Goal: Consume media (video, audio): Consume media (video, audio)

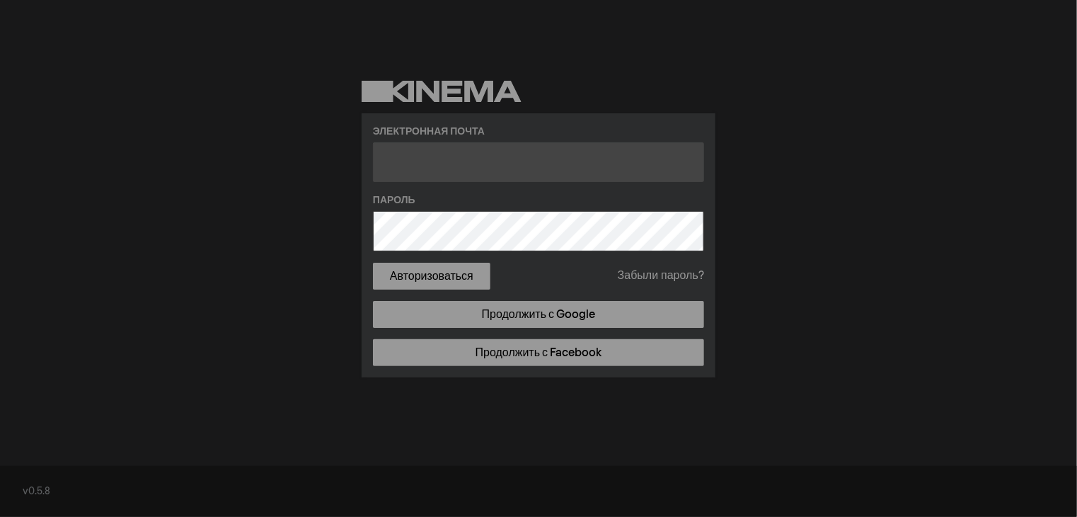
click at [497, 169] on input "text" at bounding box center [538, 162] width 331 height 40
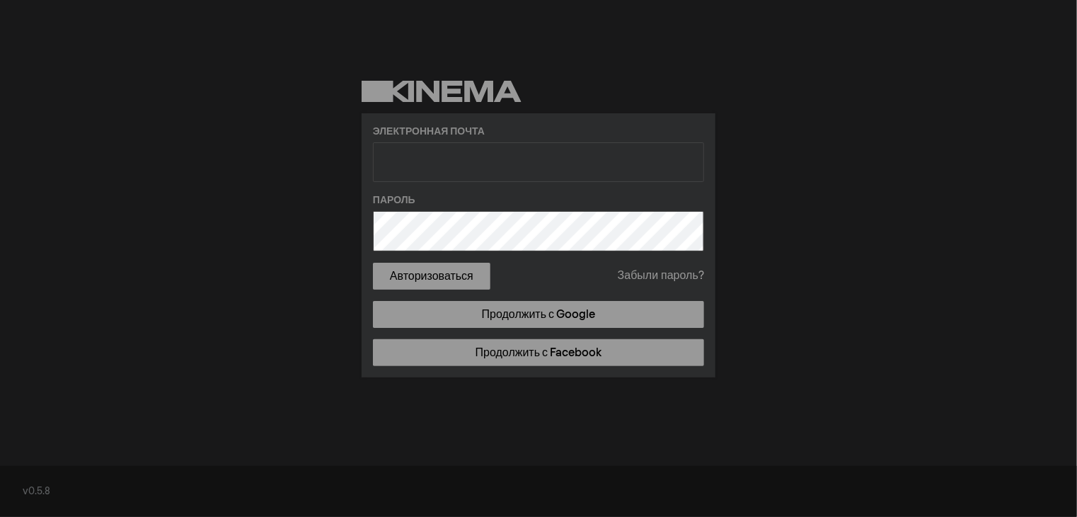
click at [239, 270] on div "Электронная почта Пароль Авторизоваться Забыли пароль? Продолжить с Google Прод…" at bounding box center [538, 229] width 1077 height 458
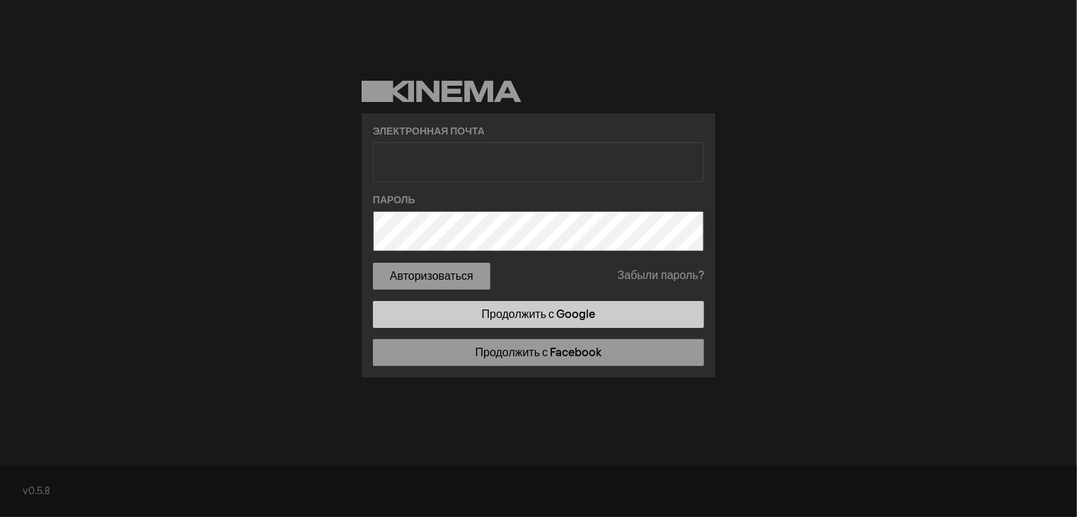
click at [520, 318] on font "Продолжить с Google" at bounding box center [538, 314] width 113 height 11
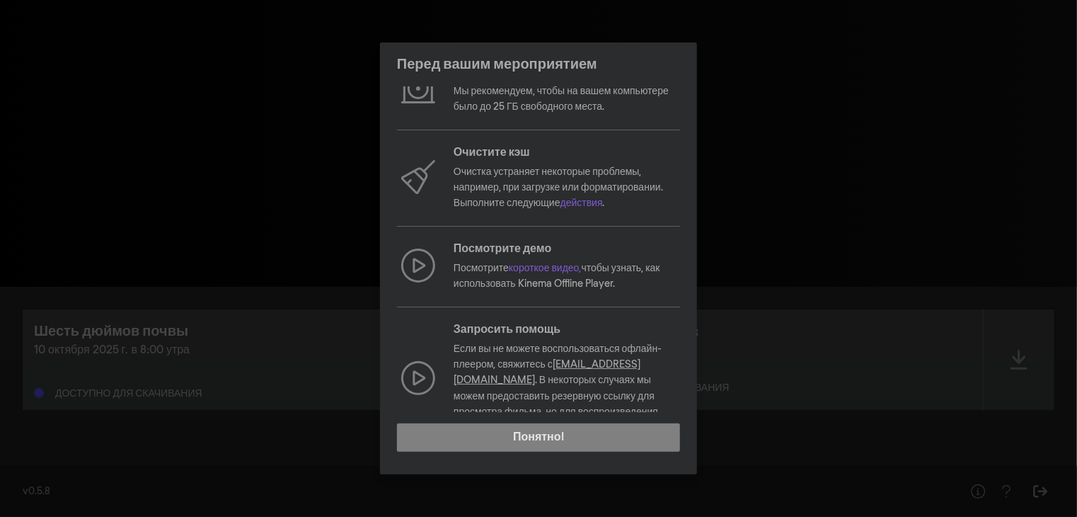
scroll to position [154, 0]
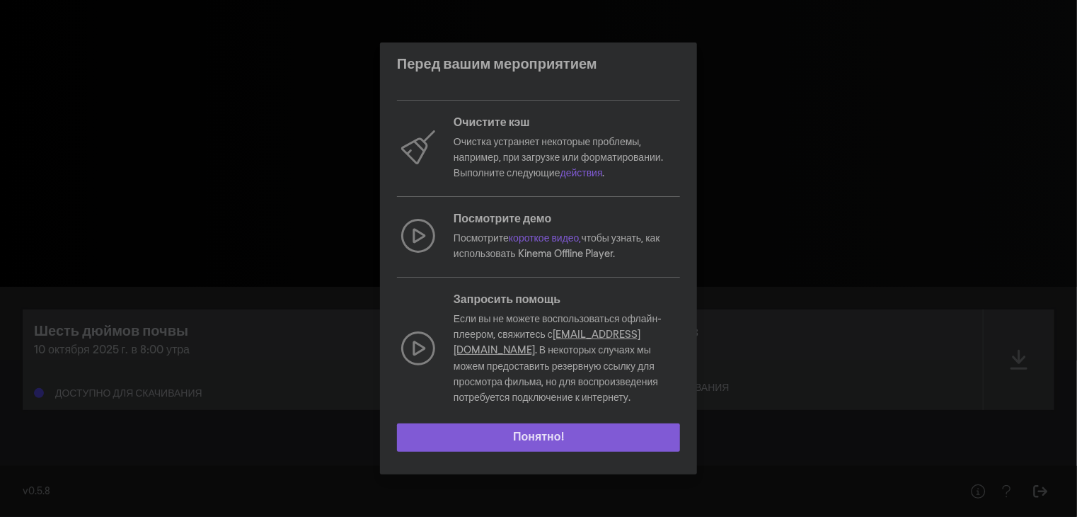
click at [520, 445] on button "Понятно!" at bounding box center [538, 437] width 283 height 28
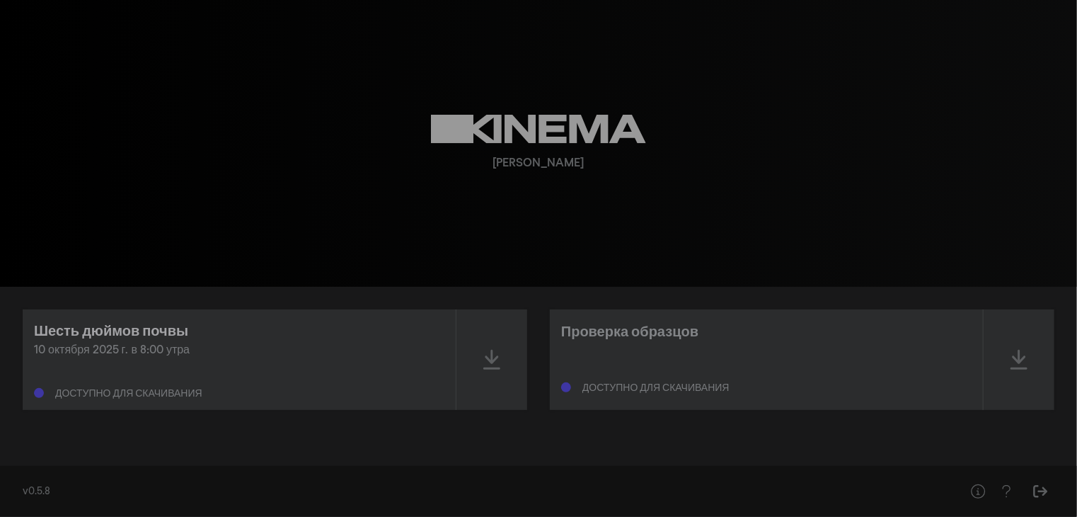
click at [152, 329] on font "Шесть дюймов почвы" at bounding box center [111, 331] width 154 height 14
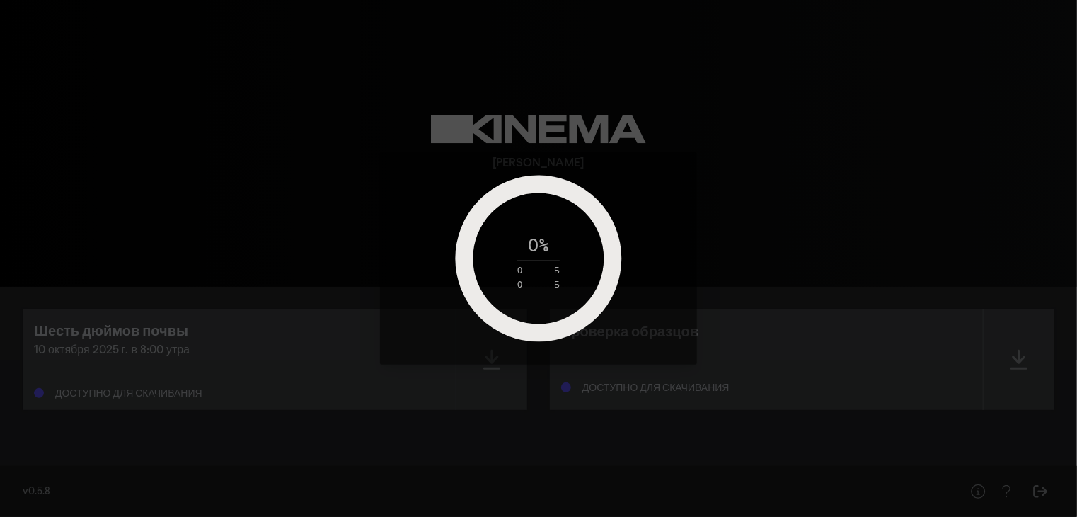
scroll to position [0, 0]
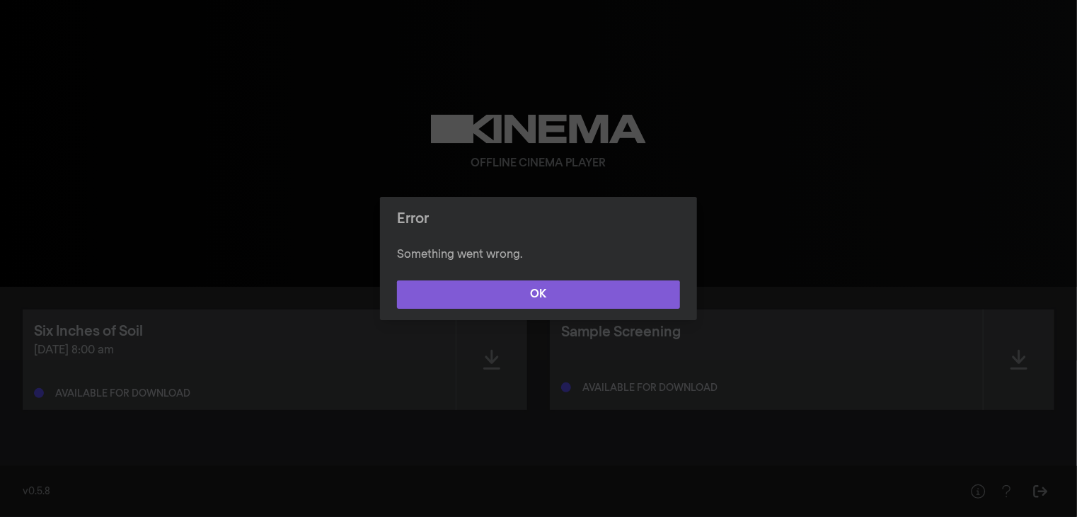
click at [523, 299] on button "OK" at bounding box center [538, 294] width 283 height 28
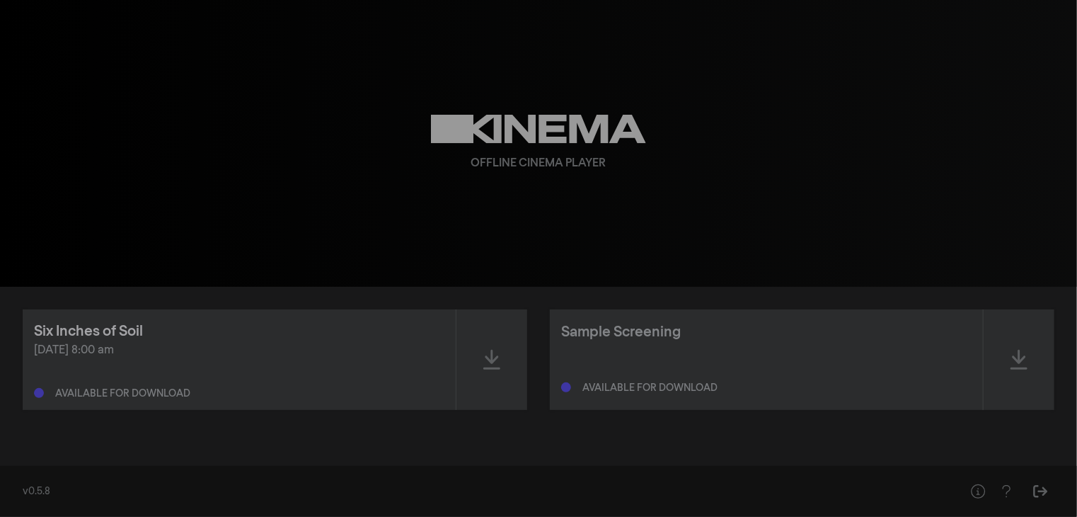
click at [98, 329] on div "Six Inches of Soil" at bounding box center [88, 331] width 109 height 21
